Goal: Task Accomplishment & Management: Use online tool/utility

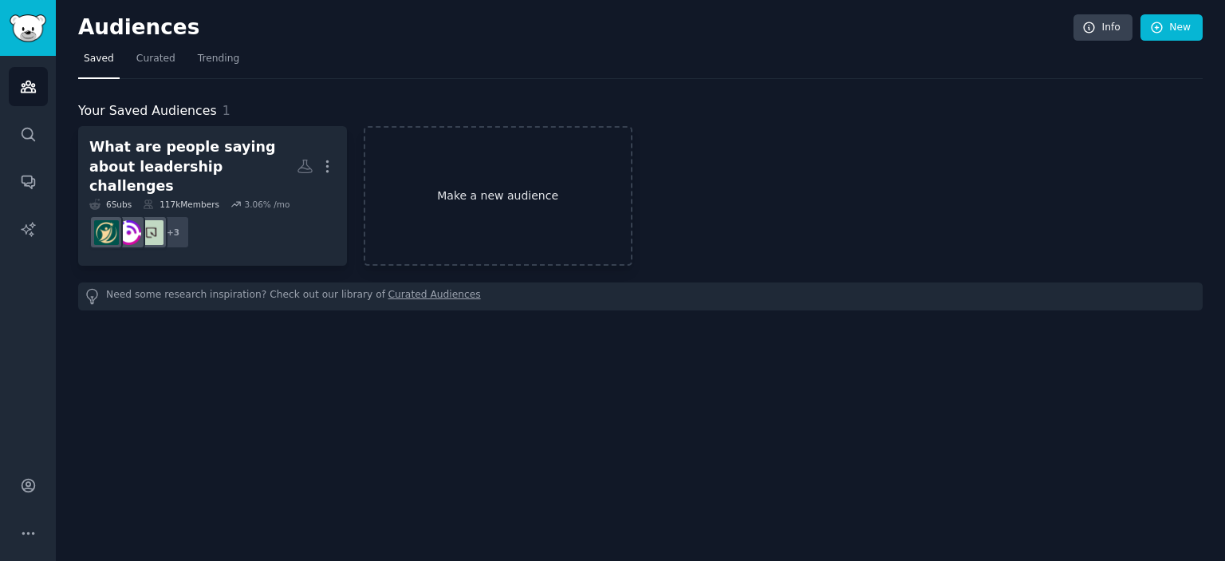
click at [431, 189] on link "Make a new audience" at bounding box center [498, 196] width 269 height 140
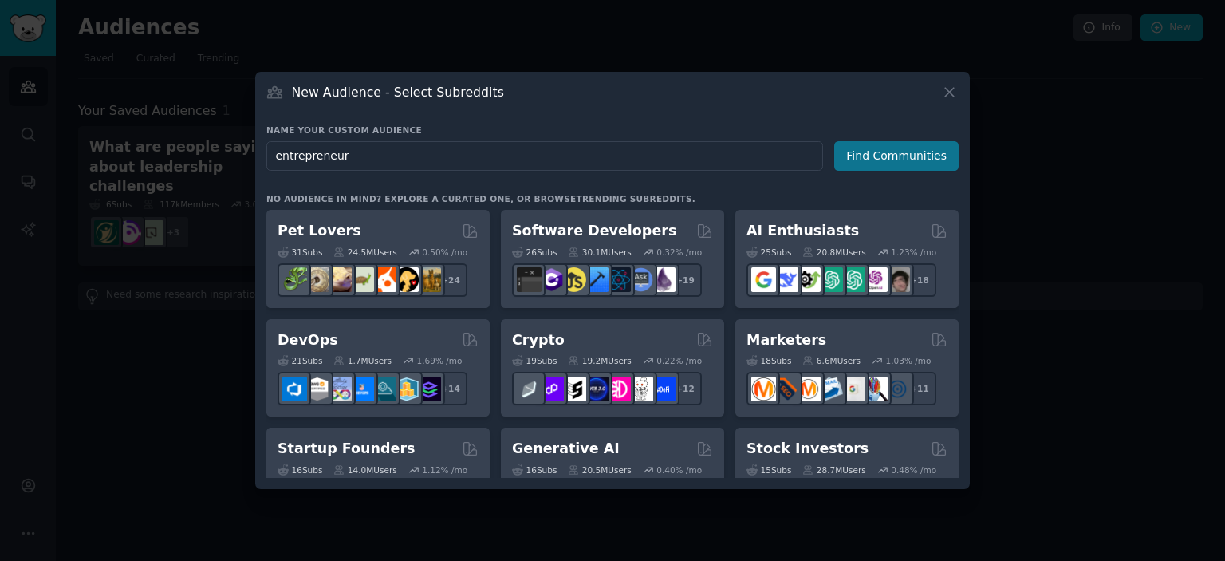
type input "entrepreneur"
click at [899, 148] on button "Find Communities" at bounding box center [896, 156] width 124 height 30
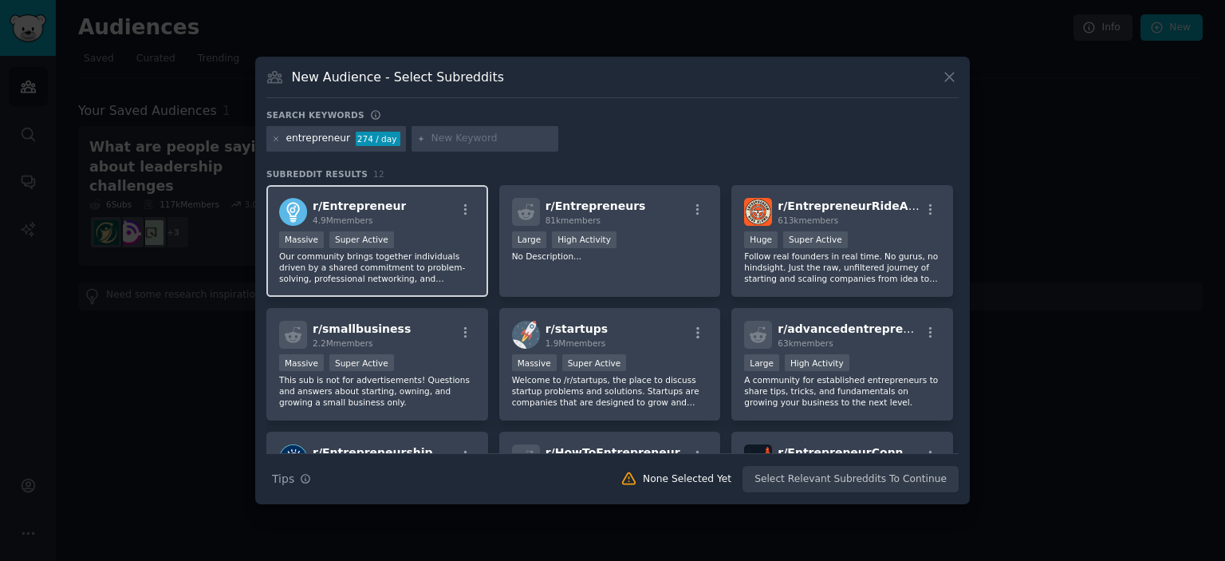
click at [419, 205] on div "r/ Entrepreneur 4.9M members" at bounding box center [377, 212] width 196 height 28
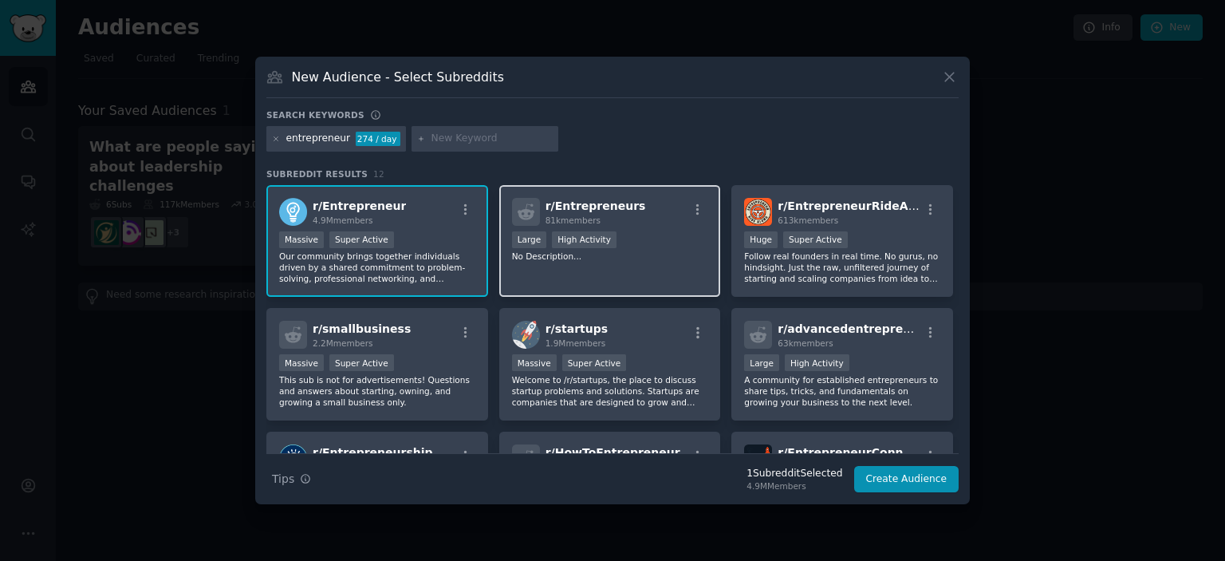
click at [622, 271] on div "r/ Entrepreneurs 81k members >= 80th percentile for submissions / day Large Hig…" at bounding box center [610, 241] width 222 height 112
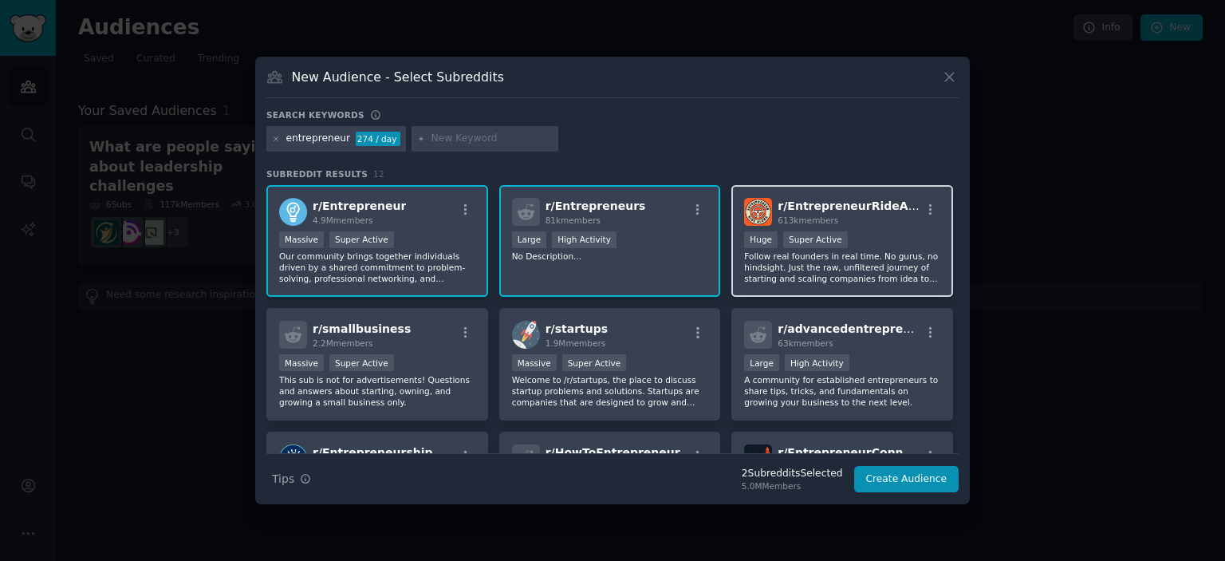
click at [880, 245] on div ">= 95th percentile for submissions / day Huge Super Active" at bounding box center [842, 241] width 196 height 20
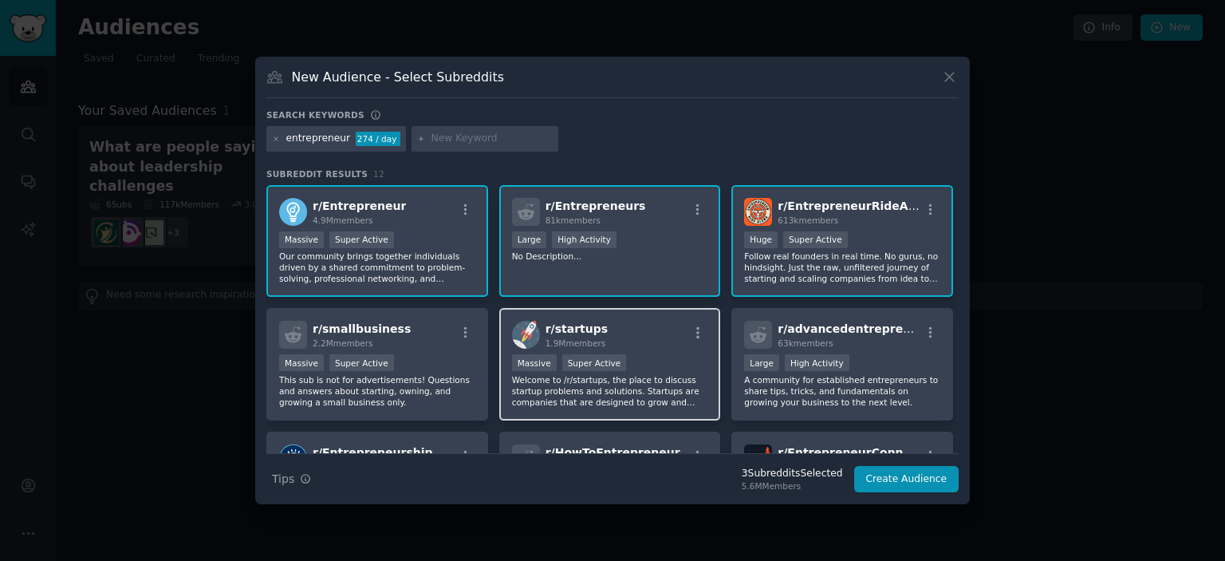
click at [643, 348] on div "r/ startups 1.9M members Massive Super Active Welcome to /r/startups, the place…" at bounding box center [610, 364] width 222 height 112
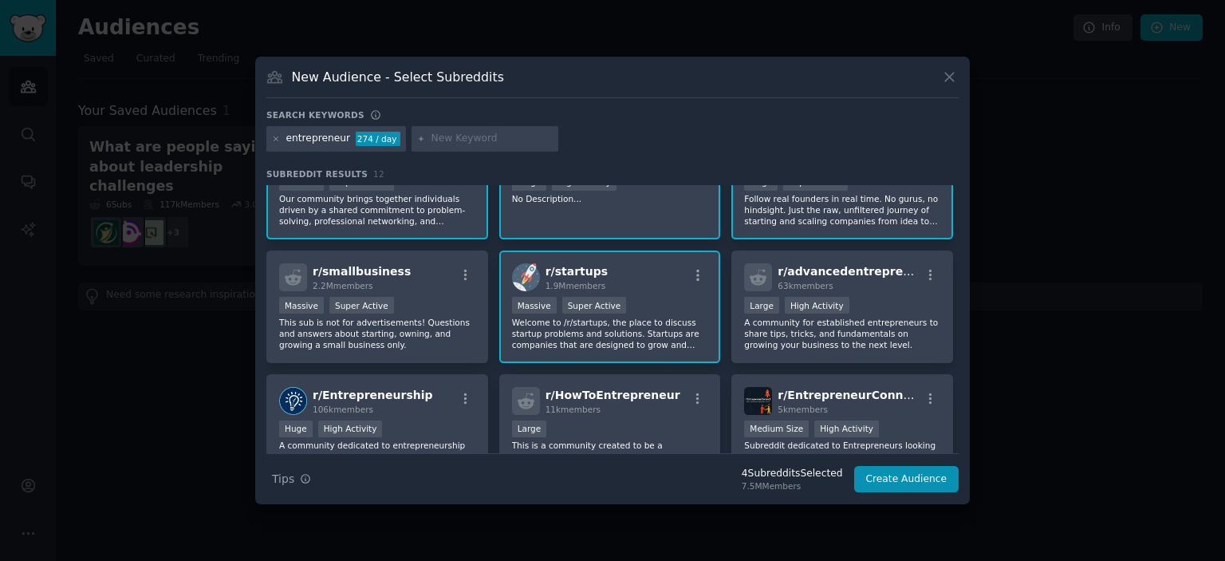
scroll to position [134, 0]
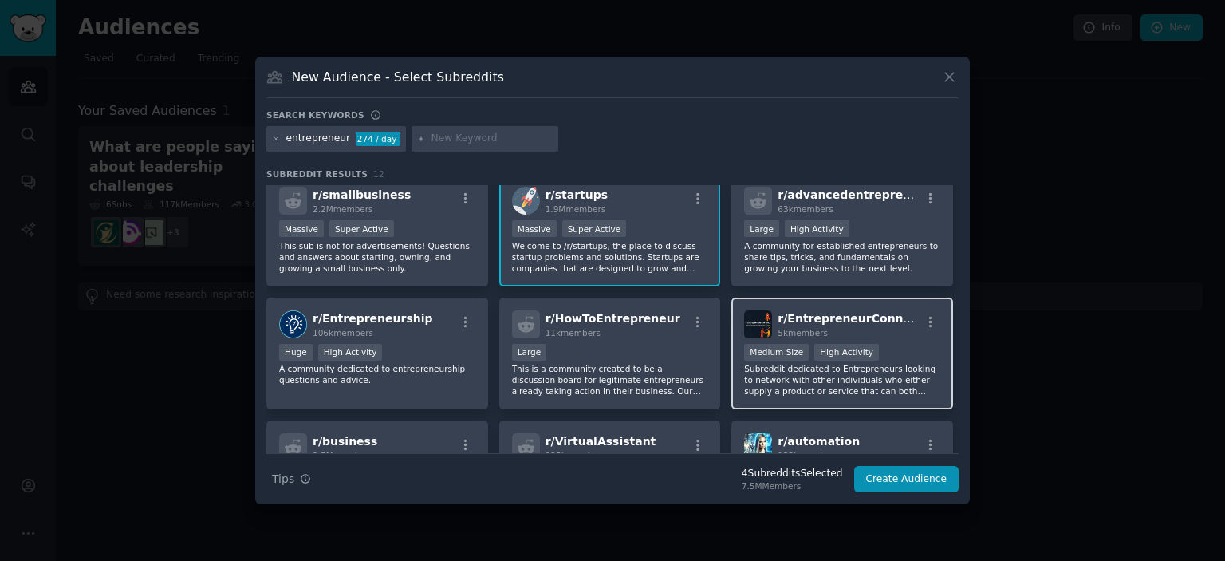
click at [906, 329] on div "r/ EntrepreneurConnect 5k members" at bounding box center [842, 324] width 196 height 28
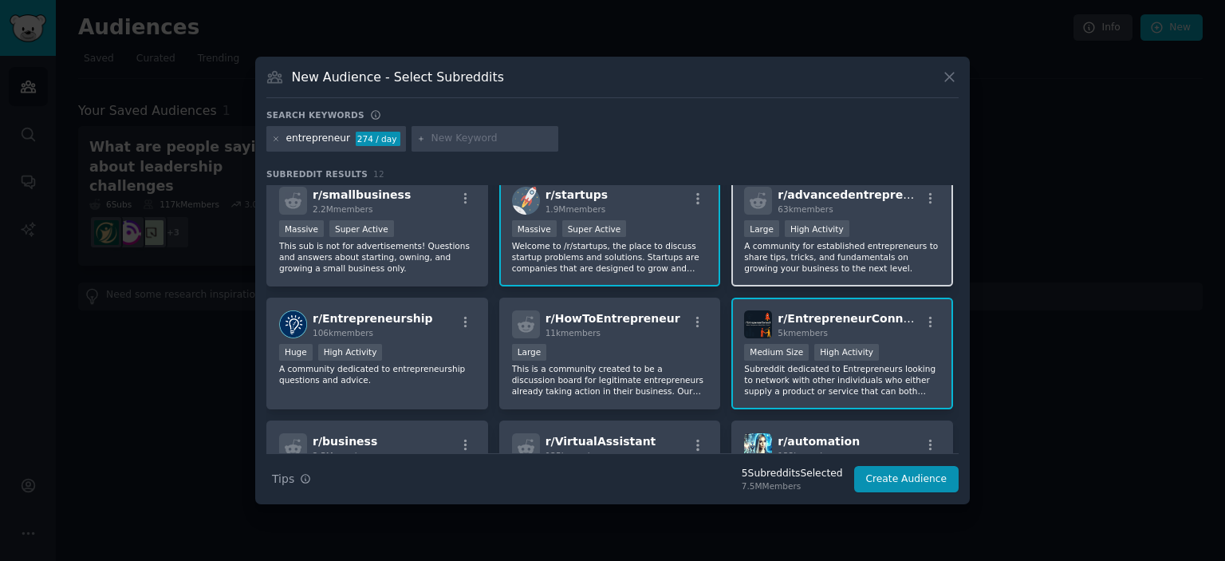
click at [877, 229] on div "Large High Activity" at bounding box center [842, 230] width 196 height 20
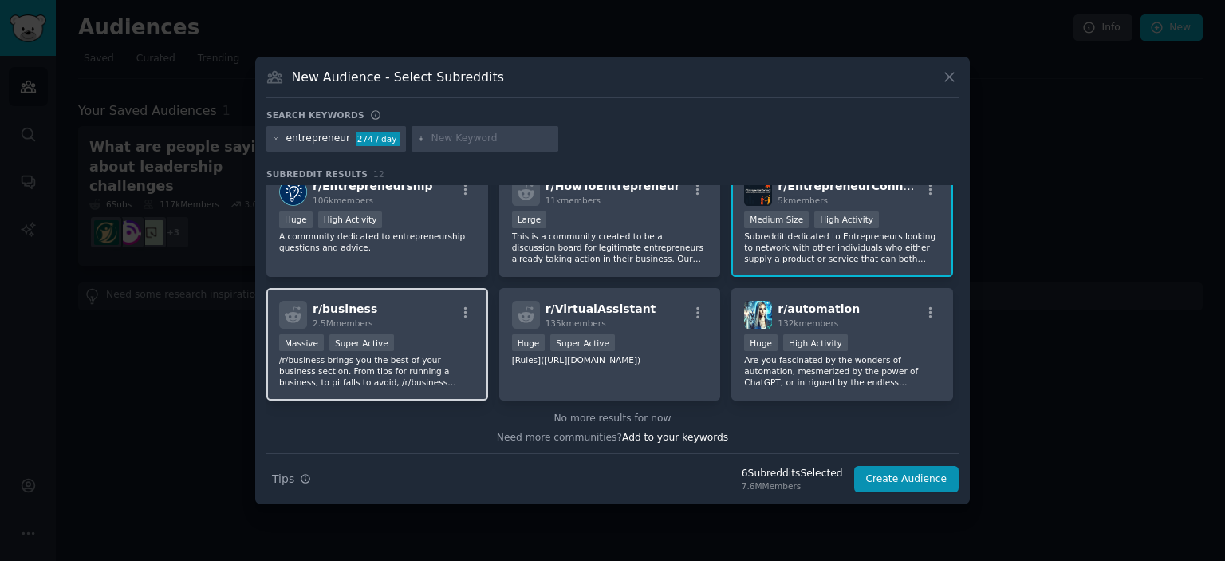
click at [431, 330] on div "r/ business 2.5M members Massive Super Active /r/business brings you the best o…" at bounding box center [377, 344] width 222 height 112
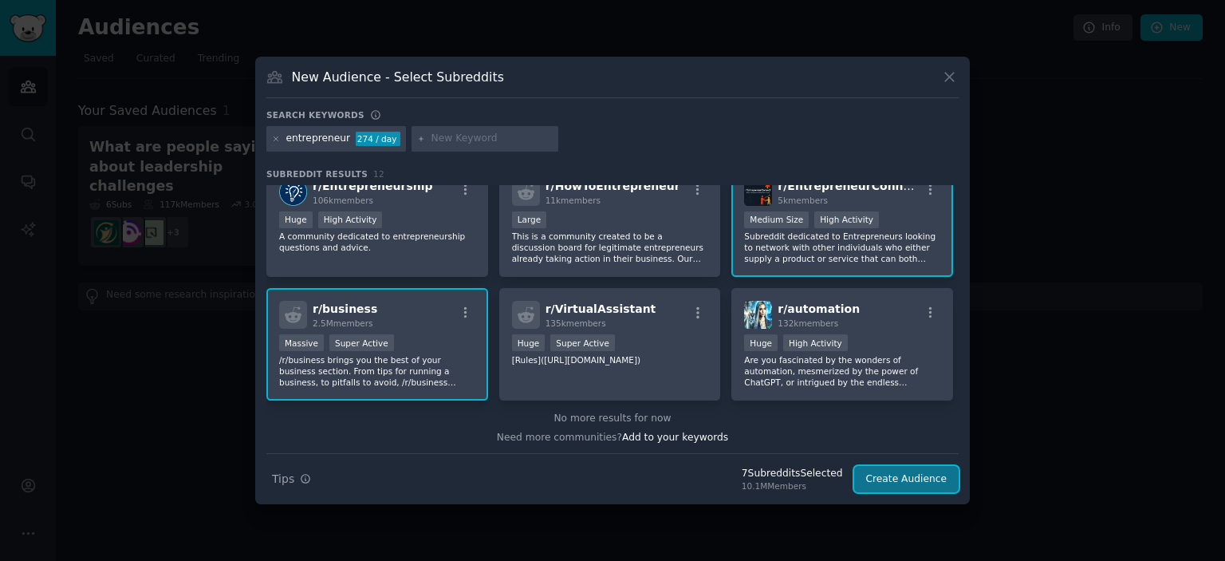
click at [923, 468] on button "Create Audience" at bounding box center [906, 479] width 105 height 27
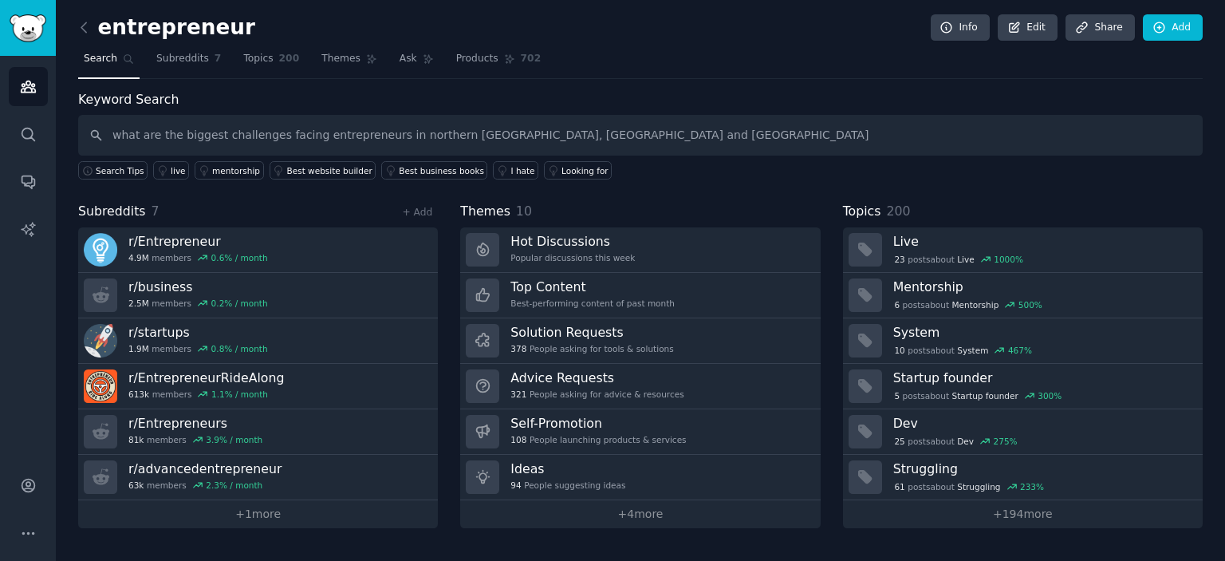
click at [536, 132] on input "what are the biggest challenges facing entrepreneurs in northern [GEOGRAPHIC_DA…" at bounding box center [640, 135] width 1124 height 41
type input "what are the biggest challenges facing entrepreneurs in northern [GEOGRAPHIC_DA…"
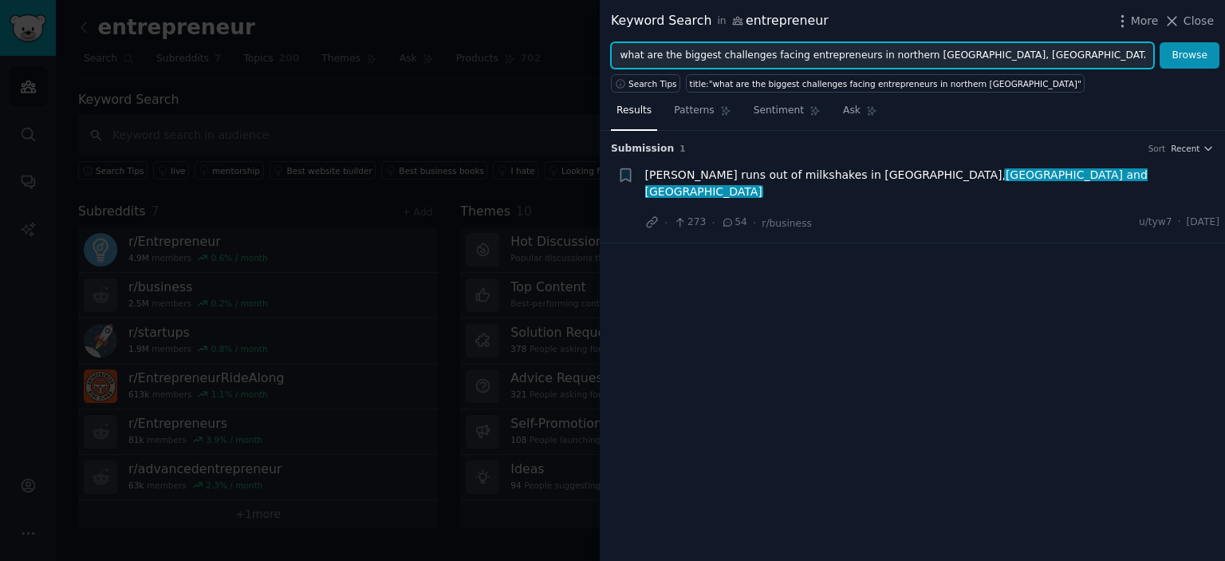
click at [992, 50] on input "what are the biggest challenges facing entrepreneurs in northern [GEOGRAPHIC_DA…" at bounding box center [882, 55] width 543 height 27
type input "what are the biggest challenges facing entrepreneurs in northern [GEOGRAPHIC_DA…"
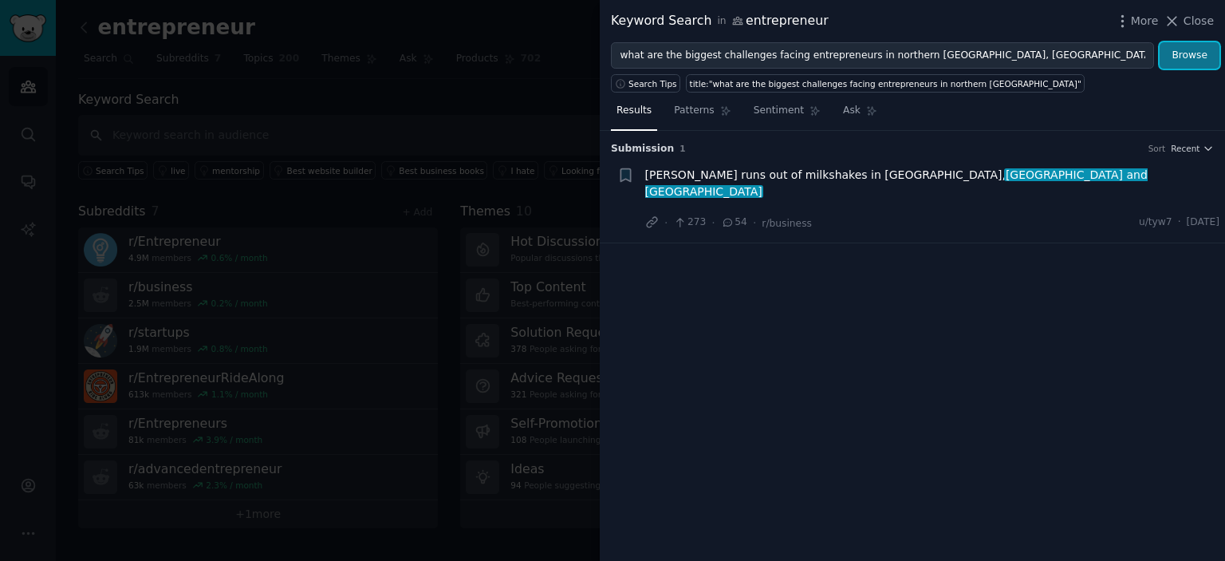
click at [1183, 62] on button "Browse" at bounding box center [1189, 55] width 60 height 27
